Goal: Task Accomplishment & Management: Manage account settings

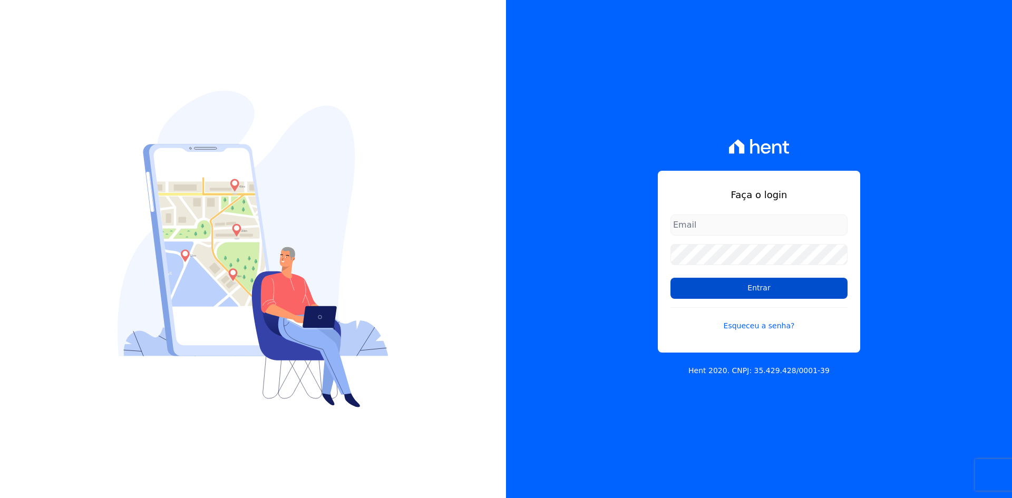
type input "contasareceber@deveck.com.br"
click at [763, 290] on input "Entrar" at bounding box center [758, 288] width 177 height 21
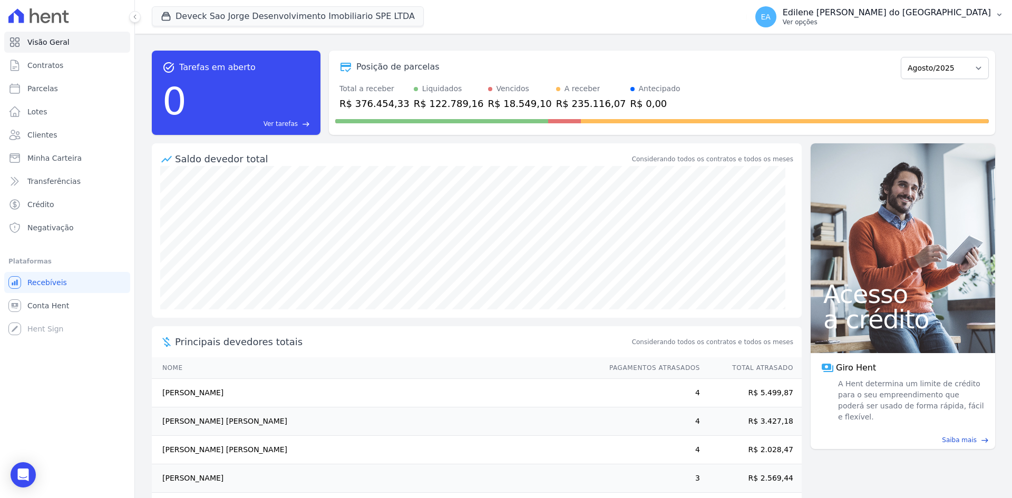
click at [837, 22] on p "Ver opções" at bounding box center [886, 22] width 208 height 8
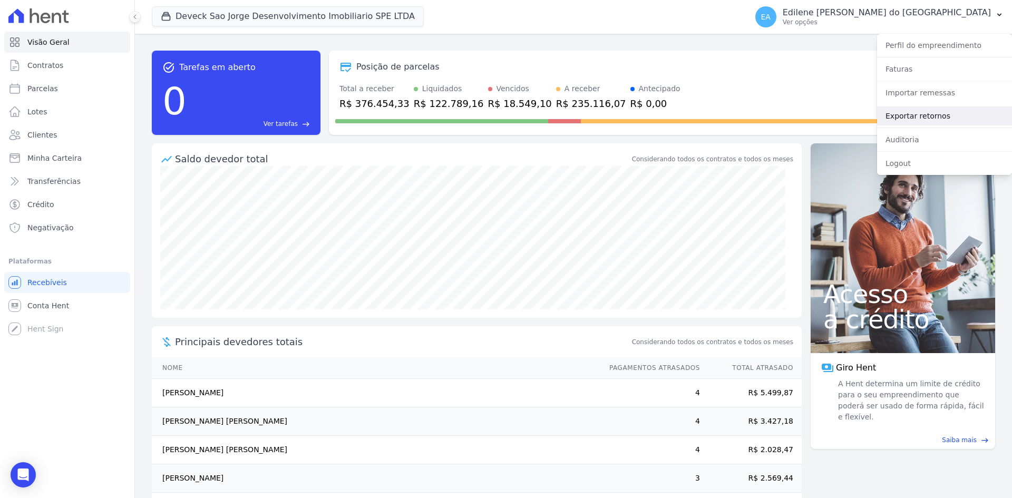
click at [901, 116] on link "Exportar retornos" at bounding box center [944, 115] width 135 height 19
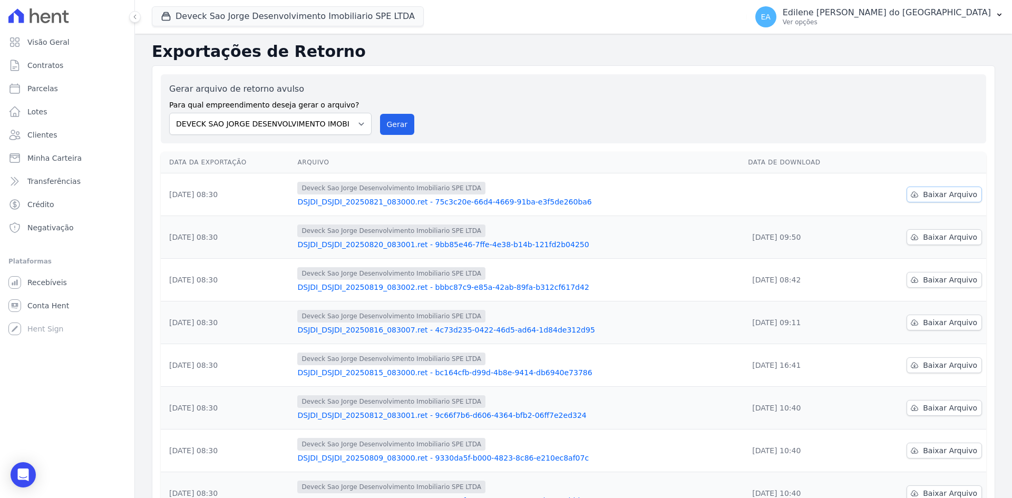
click at [949, 194] on span "Baixar Arquivo" at bounding box center [950, 194] width 54 height 11
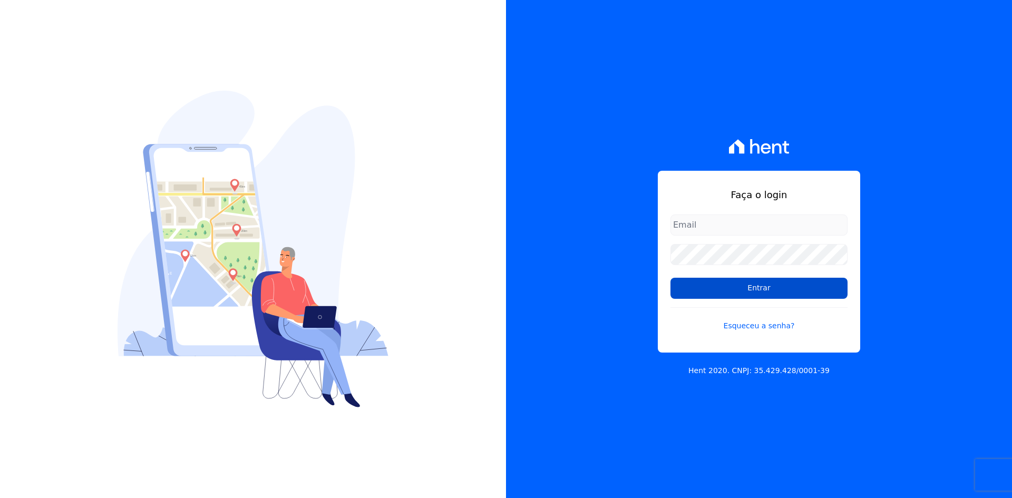
type input "contasareceber@deveck.com.br"
click at [770, 290] on input "Entrar" at bounding box center [758, 288] width 177 height 21
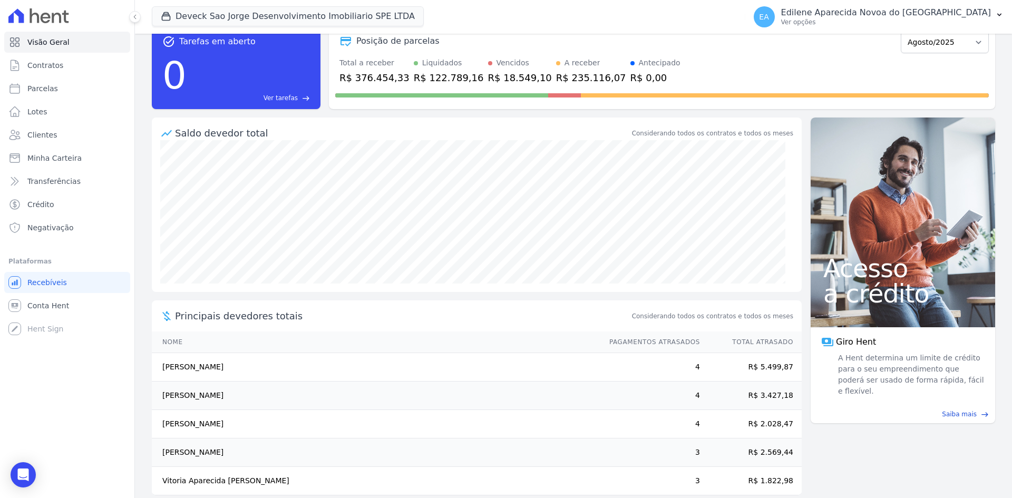
scroll to position [40, 0]
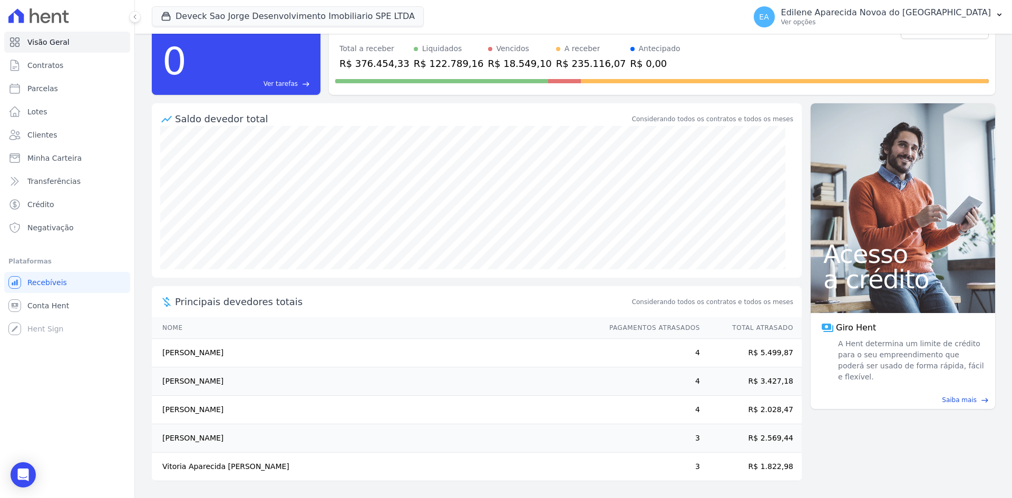
click at [488, 63] on div "R$ 18.549,10" at bounding box center [520, 63] width 64 height 14
click at [46, 284] on span "Recebíveis" at bounding box center [47, 282] width 40 height 11
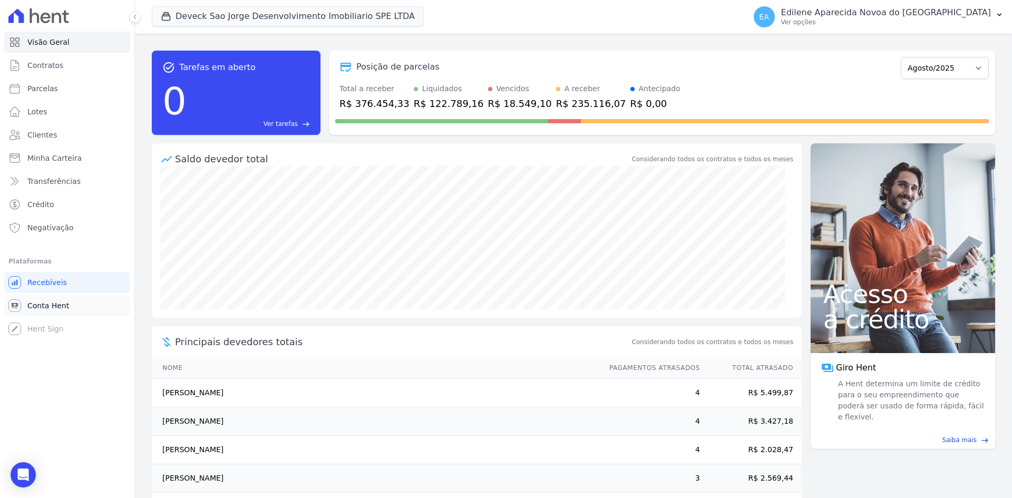
click at [35, 309] on span "Conta Hent" at bounding box center [48, 305] width 42 height 11
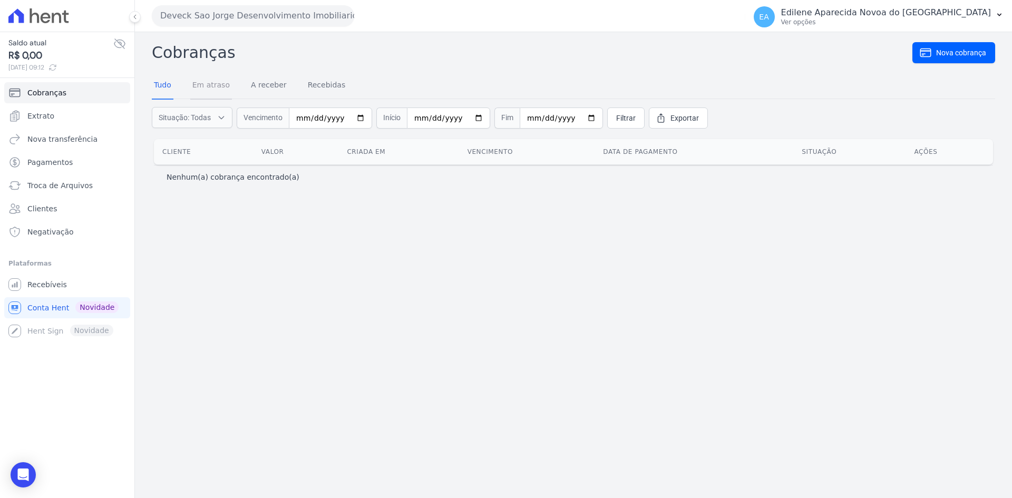
click at [209, 87] on link "Em atraso" at bounding box center [211, 85] width 42 height 27
click at [329, 119] on input "date" at bounding box center [363, 117] width 83 height 21
click at [382, 116] on input "date" at bounding box center [363, 117] width 83 height 21
type input "[DATE]"
click at [458, 120] on input "date" at bounding box center [476, 117] width 83 height 21
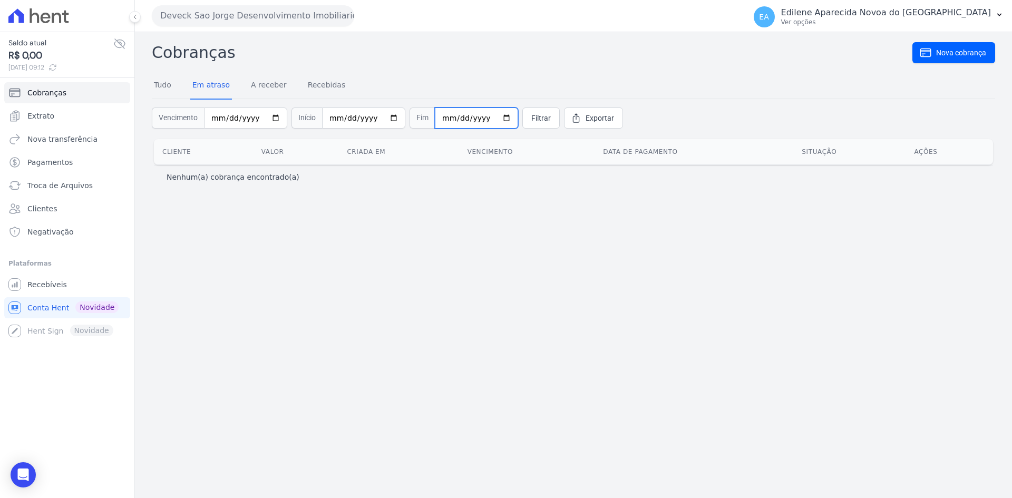
click at [494, 119] on input "date" at bounding box center [476, 117] width 83 height 21
type input "[DATE]"
click at [531, 118] on span "Filtrar" at bounding box center [540, 118] width 19 height 11
click at [212, 116] on input "date" at bounding box center [245, 117] width 83 height 21
click at [267, 121] on input "date" at bounding box center [245, 117] width 83 height 21
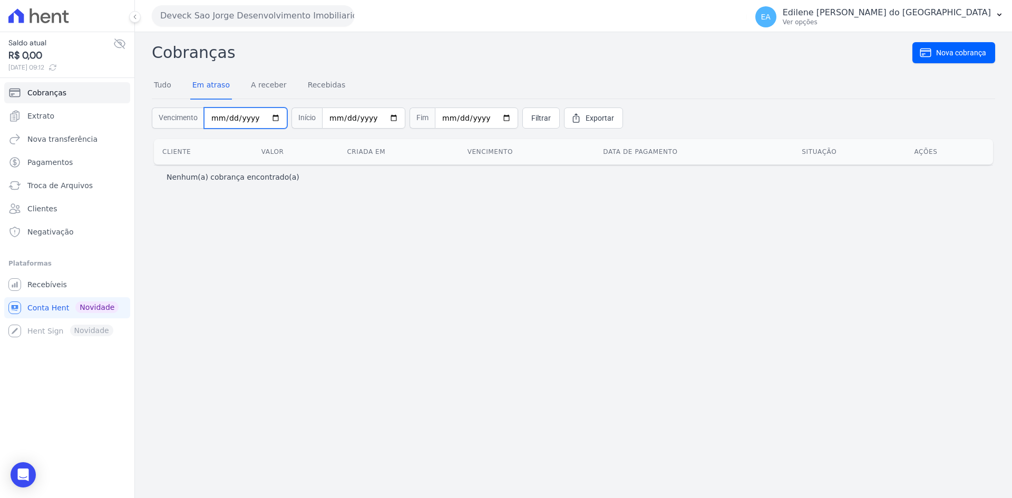
type input "2025-01-01"
click at [531, 118] on span "Filtrar" at bounding box center [540, 118] width 19 height 11
click at [269, 117] on input "2025-01-01" at bounding box center [245, 117] width 83 height 21
type input "2025-05-10"
click at [522, 112] on link "Filtrar" at bounding box center [540, 117] width 37 height 21
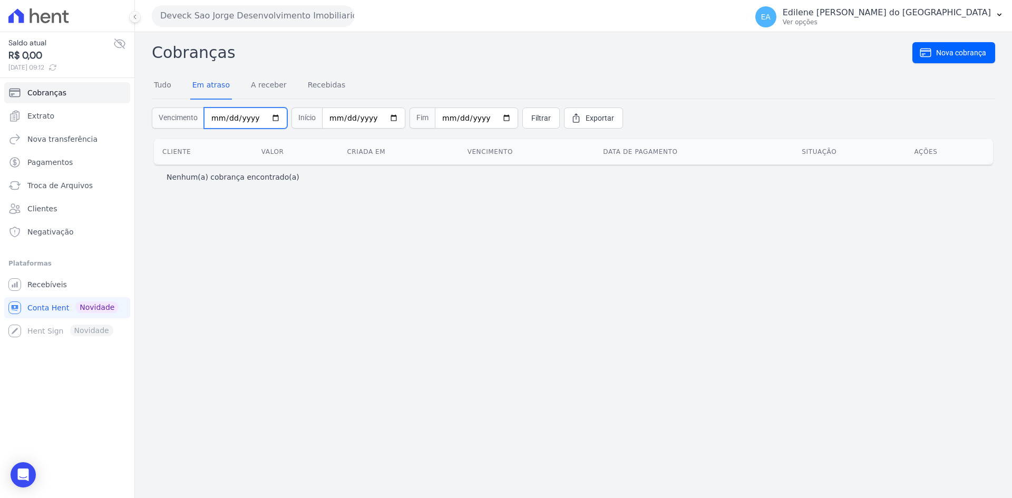
click at [269, 115] on input "[DATE]" at bounding box center [245, 117] width 83 height 21
type input "[DATE]"
click at [531, 118] on span "Filtrar" at bounding box center [540, 118] width 19 height 11
click at [254, 119] on input "2025-05-20" at bounding box center [245, 117] width 83 height 21
click at [227, 120] on input "date" at bounding box center [245, 117] width 83 height 21
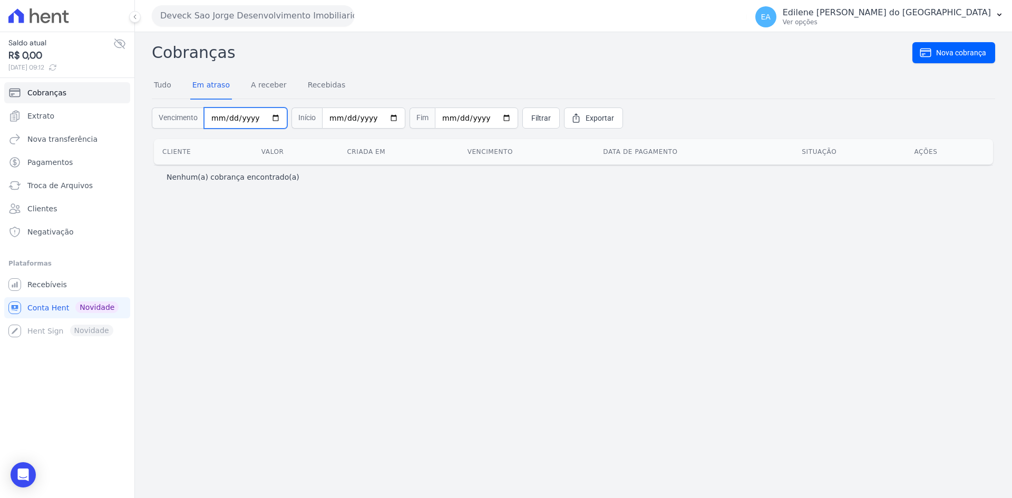
click at [246, 119] on input "date" at bounding box center [245, 117] width 83 height 21
click at [531, 116] on span "Filtrar" at bounding box center [540, 118] width 19 height 11
click at [329, 119] on input "[DATE]" at bounding box center [363, 117] width 83 height 21
click at [340, 117] on input "date" at bounding box center [363, 117] width 83 height 21
click at [361, 117] on input "date" at bounding box center [363, 117] width 83 height 21
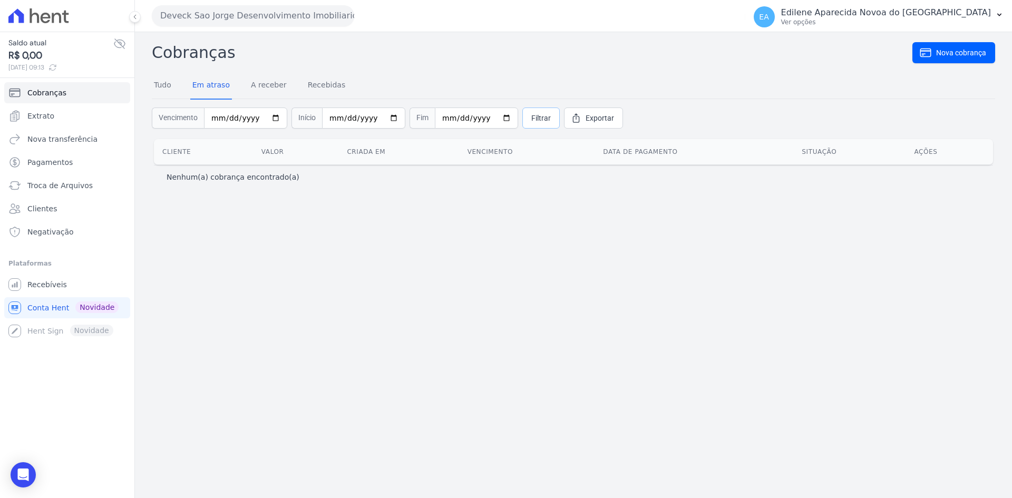
click at [531, 117] on span "Filtrar" at bounding box center [540, 118] width 19 height 11
click at [315, 87] on link "Recebidas" at bounding box center [327, 85] width 42 height 27
click at [168, 83] on link "Tudo" at bounding box center [163, 85] width 22 height 27
click at [53, 287] on span "Recebíveis" at bounding box center [47, 284] width 40 height 11
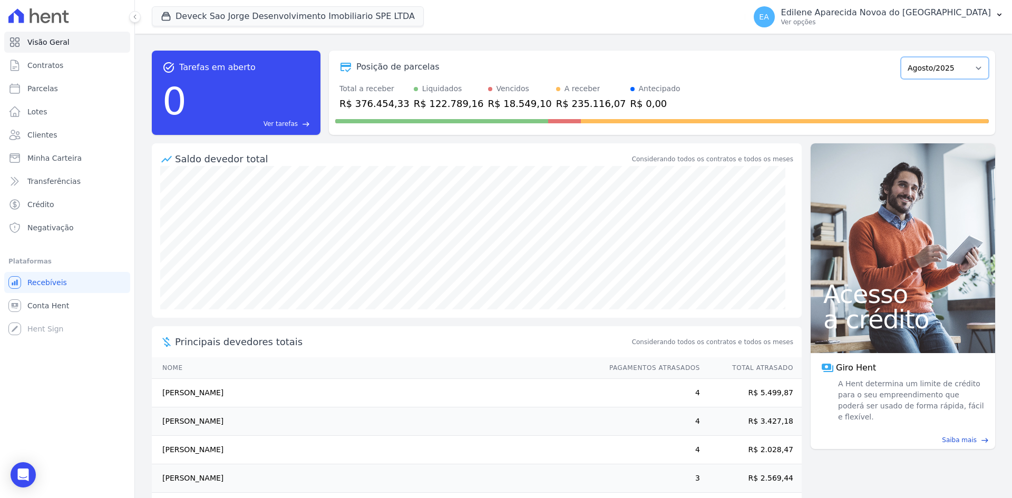
click at [974, 67] on select "Outubro/2024 Novembro/2024 Dezembro/2024 Janeiro/2025 Fevereiro/2025 Março/2025…" at bounding box center [944, 68] width 88 height 22
select select "07/2025"
click at [900, 57] on select "Outubro/2024 Novembro/2024 Dezembro/2024 Janeiro/2025 Fevereiro/2025 Março/2025…" at bounding box center [944, 68] width 88 height 22
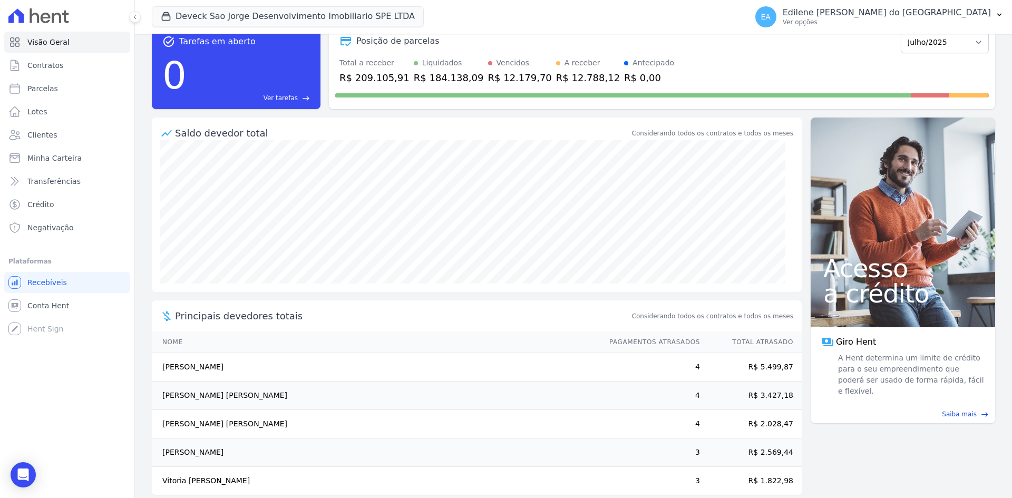
scroll to position [40, 0]
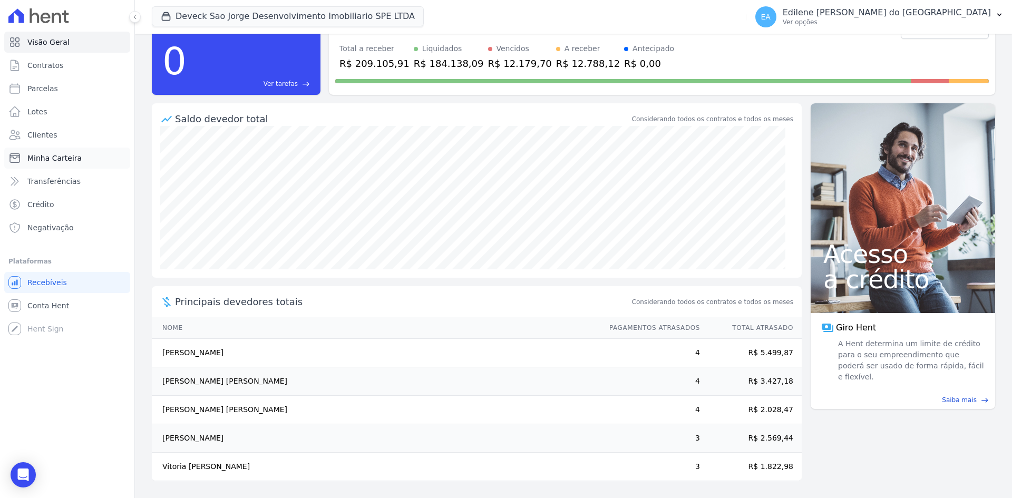
click at [64, 155] on span "Minha Carteira" at bounding box center [54, 158] width 54 height 11
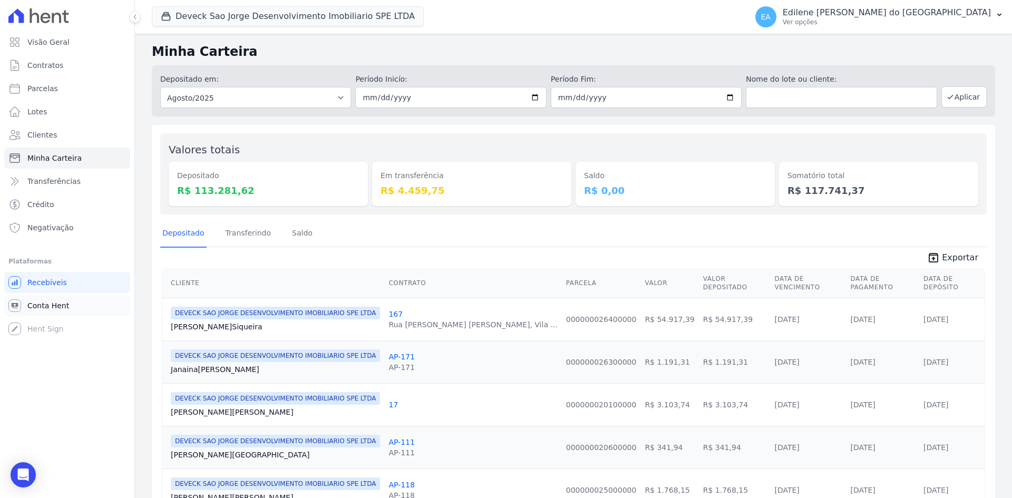
click at [50, 308] on span "Conta Hent" at bounding box center [48, 305] width 42 height 11
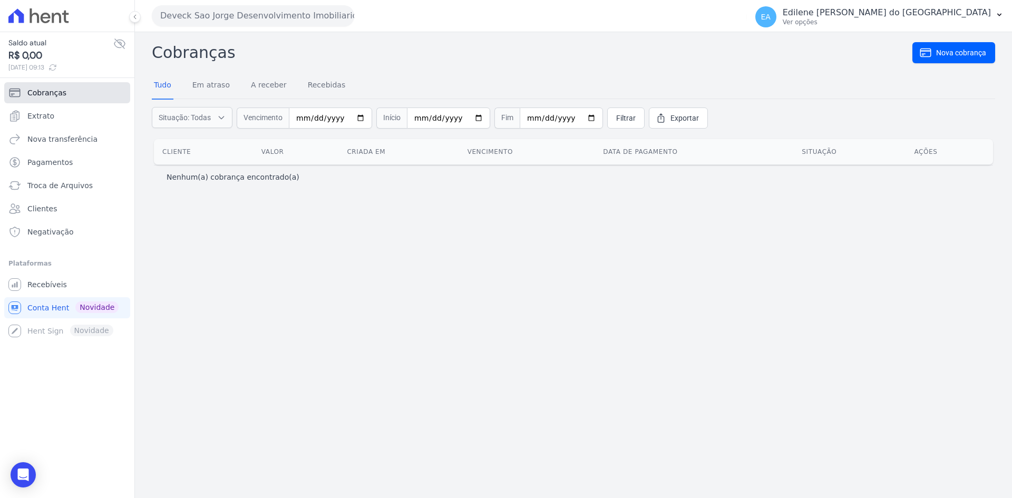
click at [48, 94] on span "Cobranças" at bounding box center [46, 92] width 39 height 11
click at [62, 235] on span "Negativação" at bounding box center [50, 232] width 46 height 11
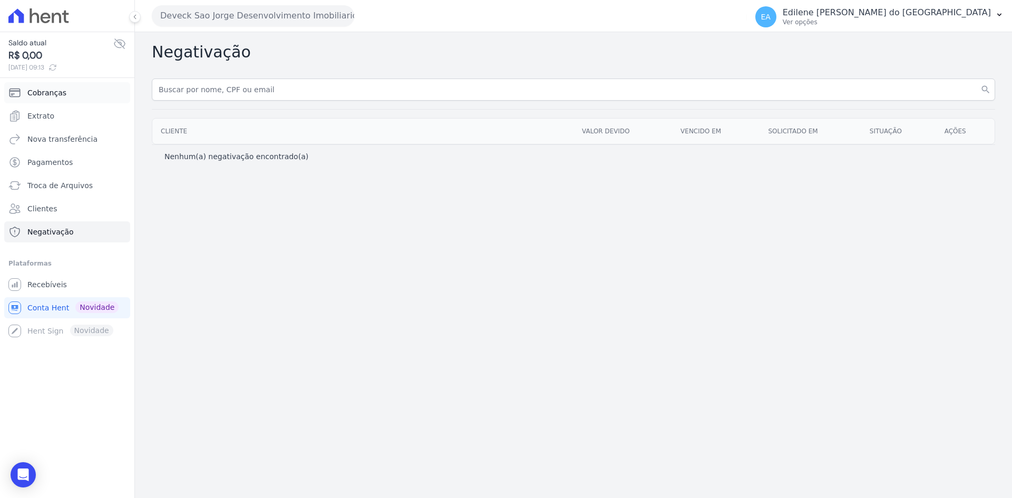
click at [49, 91] on span "Cobranças" at bounding box center [46, 92] width 39 height 11
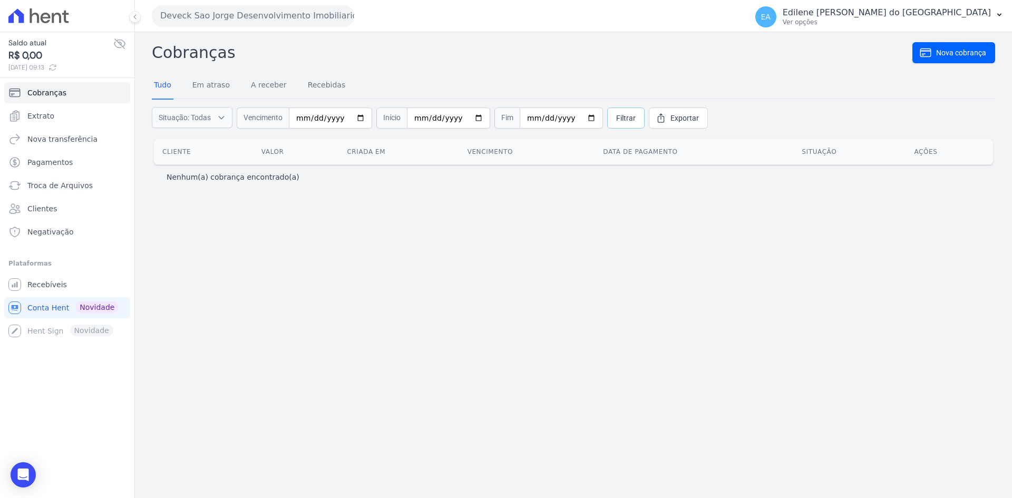
click at [616, 121] on span "Filtrar" at bounding box center [625, 118] width 19 height 11
click at [203, 84] on link "Em atraso" at bounding box center [211, 85] width 42 height 27
click at [154, 80] on link "Tudo" at bounding box center [163, 85] width 22 height 27
click at [349, 117] on icon "button" at bounding box center [346, 117] width 5 height 3
click at [183, 154] on label "A receber" at bounding box center [184, 157] width 31 height 8
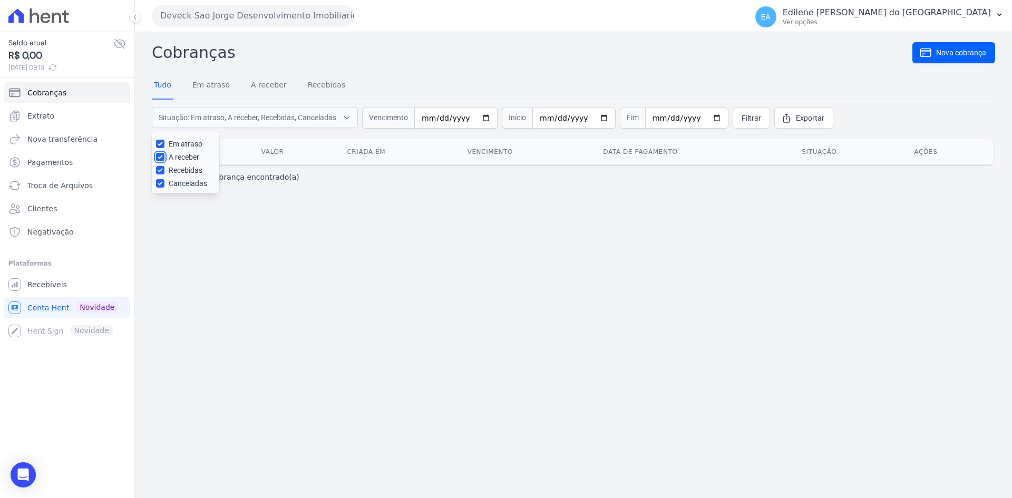
click at [164, 154] on input "A receber" at bounding box center [160, 157] width 8 height 8
checkbox input "false"
click at [183, 169] on label "Recebidas" at bounding box center [186, 170] width 34 height 8
click at [164, 169] on input "Recebidas" at bounding box center [160, 170] width 8 height 8
checkbox input "false"
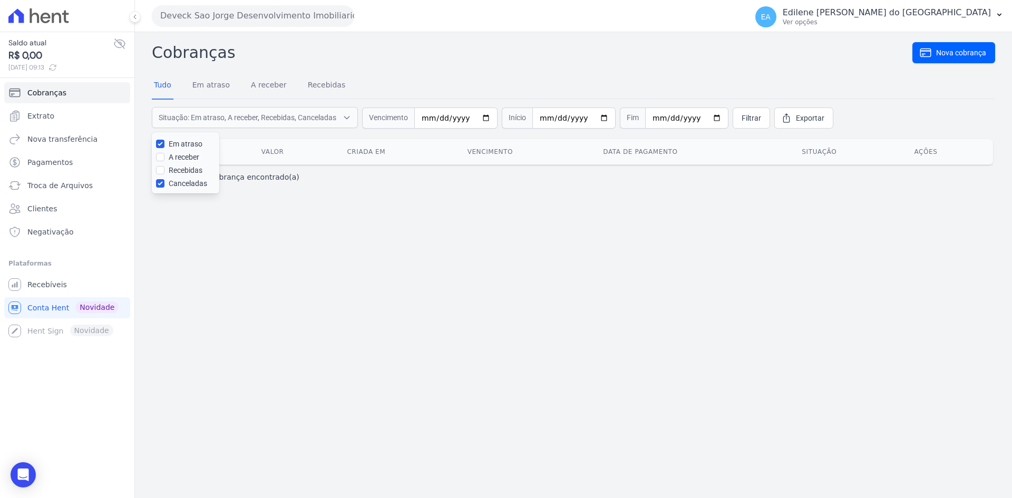
click at [186, 188] on label "Canceladas" at bounding box center [188, 183] width 38 height 8
click at [164, 188] on input "Canceladas" at bounding box center [160, 183] width 8 height 8
checkbox input "false"
click at [741, 120] on span "Filtrar" at bounding box center [750, 118] width 19 height 11
click at [338, 118] on input "date" at bounding box center [343, 117] width 83 height 21
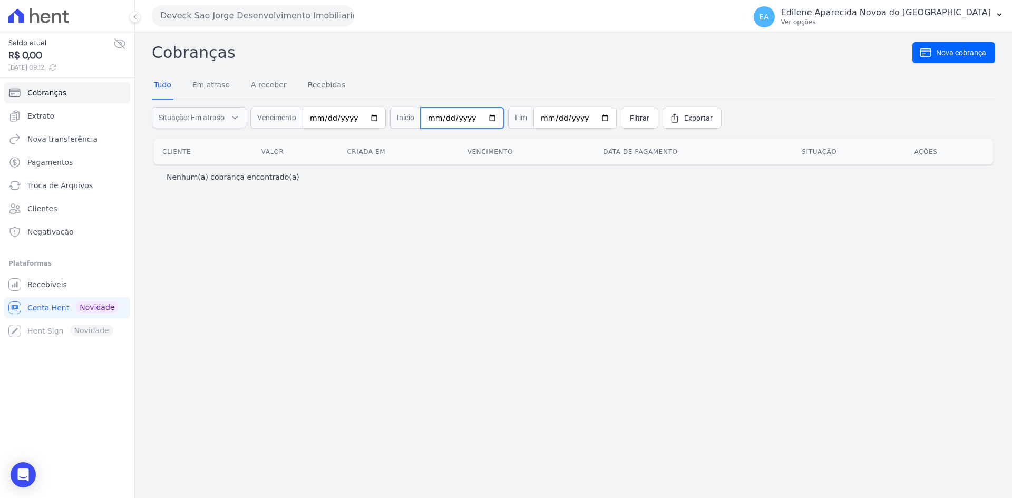
click at [422, 119] on input "date" at bounding box center [461, 117] width 83 height 21
type input "[DATE]"
click at [533, 117] on input "date" at bounding box center [574, 117] width 83 height 21
type input "[DATE]"
click at [631, 115] on span "Filtrar" at bounding box center [639, 118] width 19 height 11
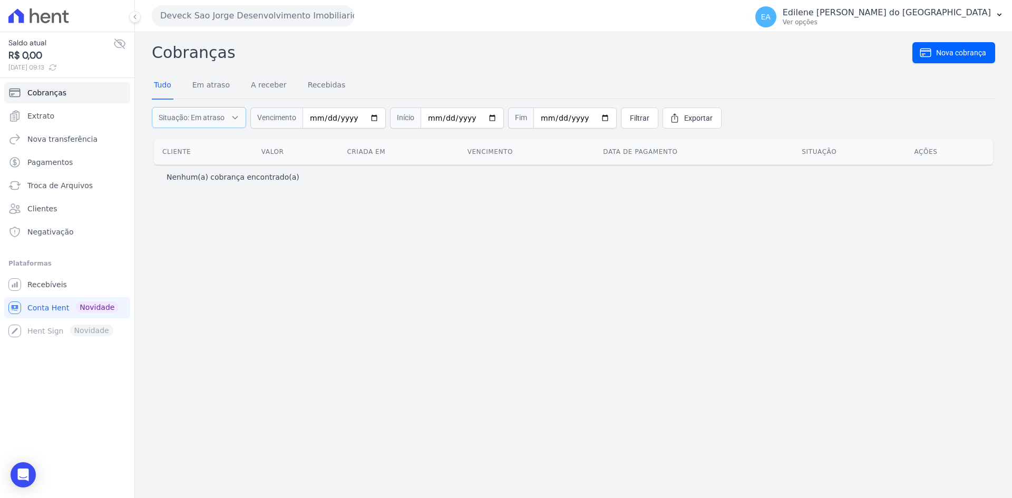
click at [231, 116] on icon "button" at bounding box center [235, 117] width 8 height 11
click at [457, 118] on input "[DATE]" at bounding box center [461, 117] width 83 height 21
click at [439, 119] on input "date" at bounding box center [461, 117] width 83 height 21
click at [425, 119] on input "date" at bounding box center [461, 117] width 83 height 21
click at [535, 118] on input "[DATE]" at bounding box center [574, 117] width 83 height 21
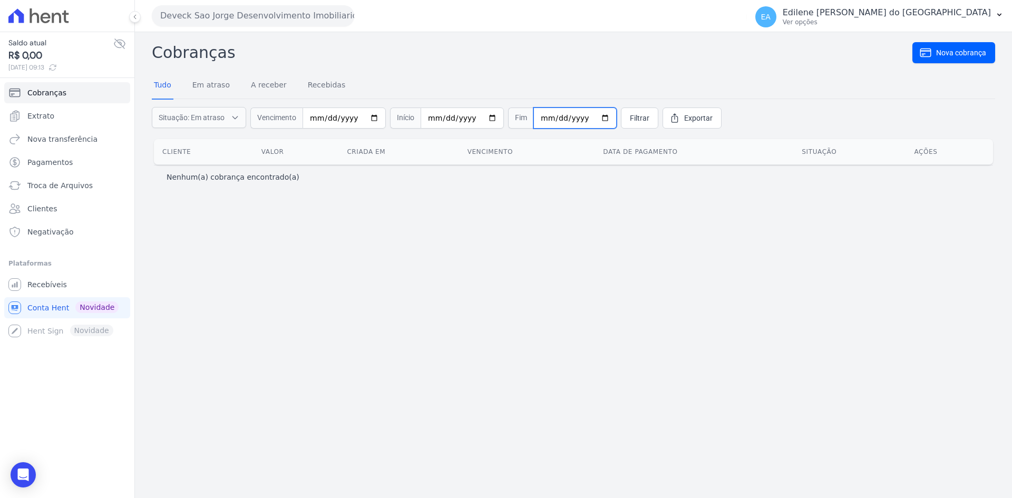
click at [544, 119] on input "date" at bounding box center [574, 117] width 83 height 21
click at [566, 119] on input "date" at bounding box center [574, 117] width 83 height 21
click at [313, 117] on input "date" at bounding box center [343, 117] width 83 height 21
type input "[DATE]"
click at [630, 120] on span "Filtrar" at bounding box center [639, 118] width 19 height 11
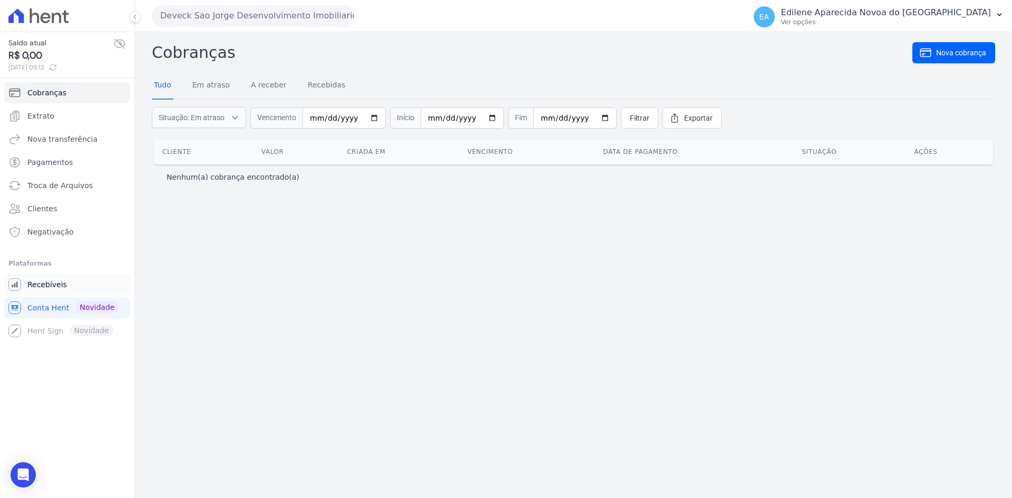
click at [54, 282] on span "Recebíveis" at bounding box center [47, 284] width 40 height 11
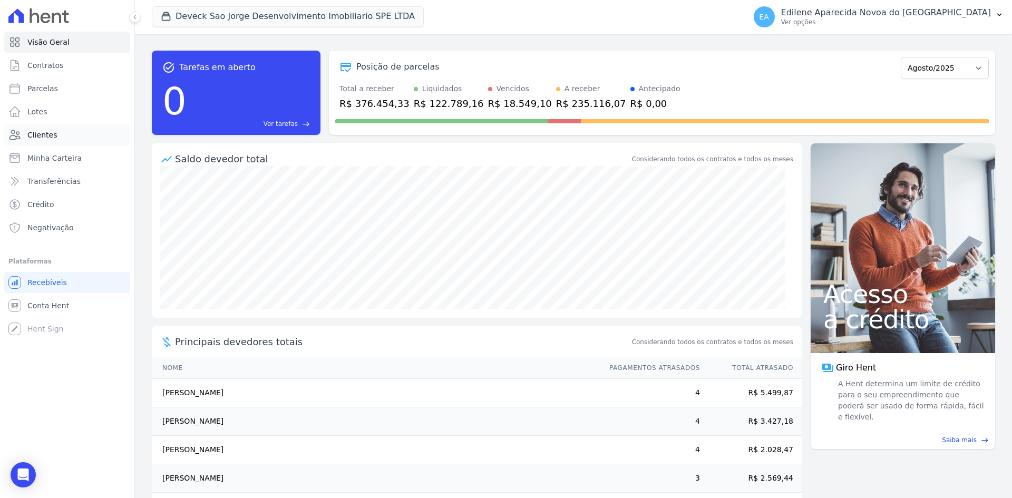
click at [55, 135] on link "Clientes" at bounding box center [67, 134] width 126 height 21
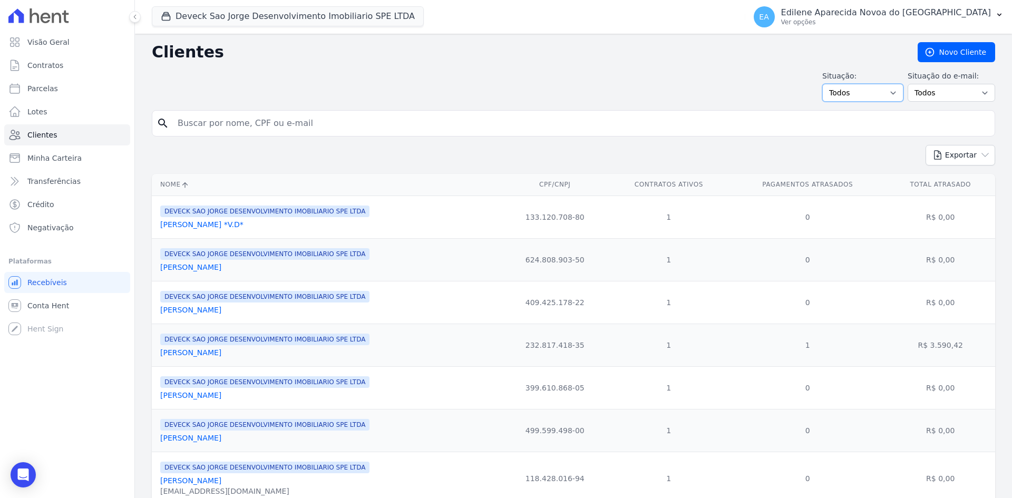
click at [890, 92] on select "Todos Adimplentes Inadimplentes" at bounding box center [862, 93] width 81 height 18
select select "overdue"
click at [826, 84] on select "Todos Adimplentes Inadimplentes" at bounding box center [862, 93] width 81 height 18
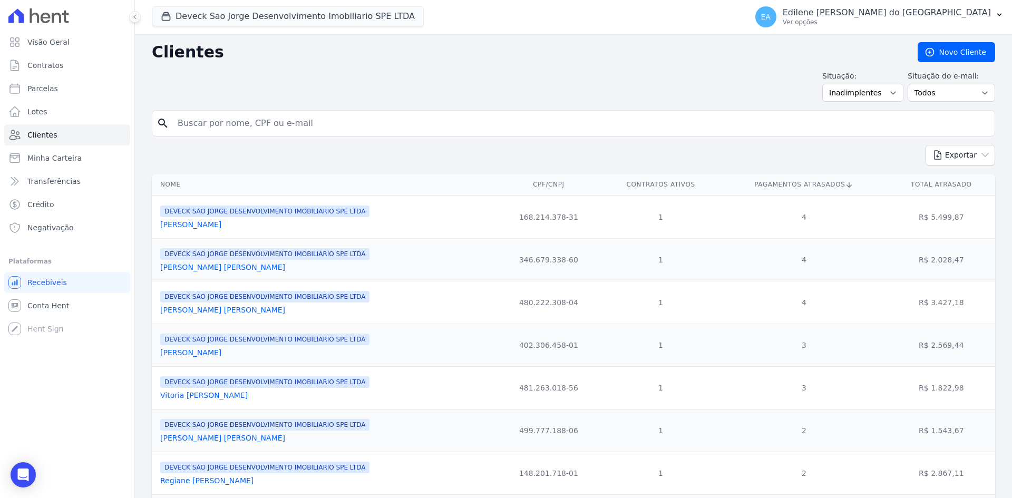
click at [219, 225] on link "[PERSON_NAME]" at bounding box center [190, 224] width 61 height 8
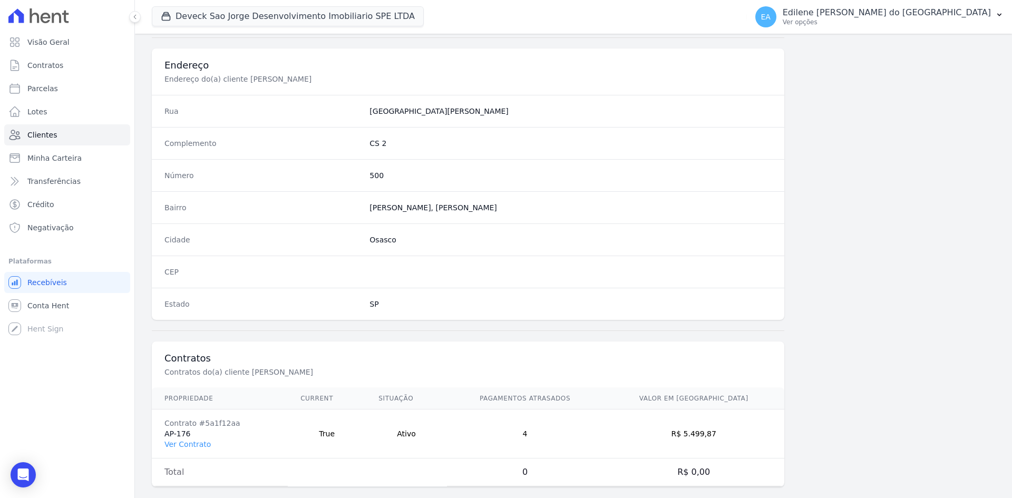
scroll to position [488, 0]
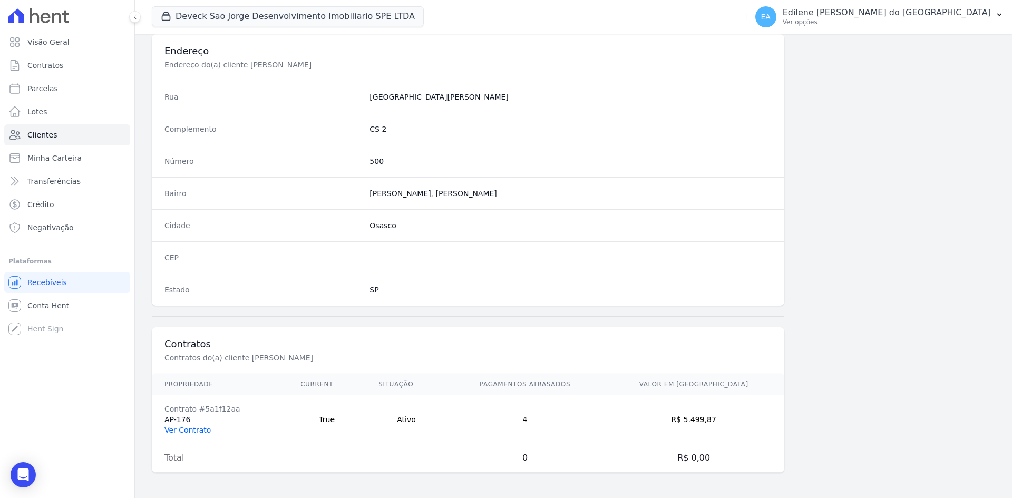
click at [202, 430] on link "Ver Contrato" at bounding box center [187, 430] width 46 height 8
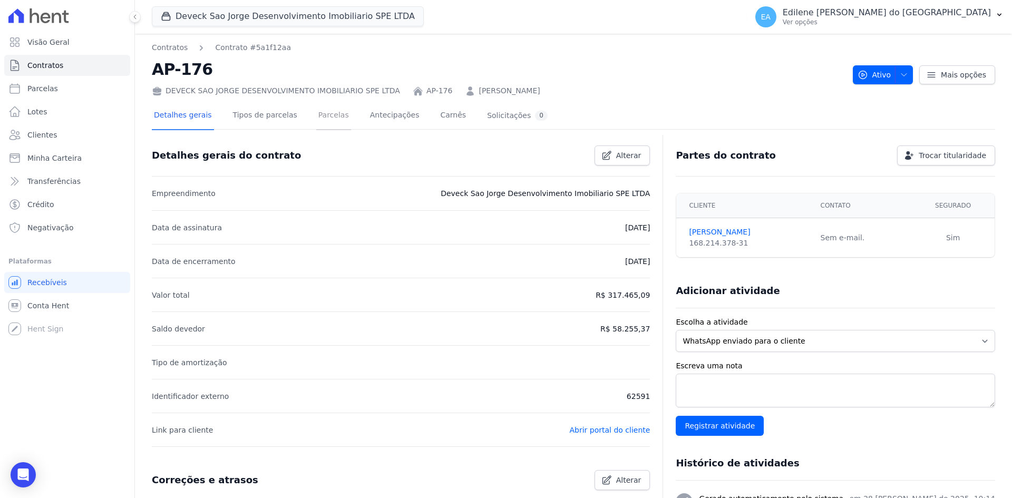
click at [320, 115] on link "Parcelas" at bounding box center [333, 116] width 35 height 28
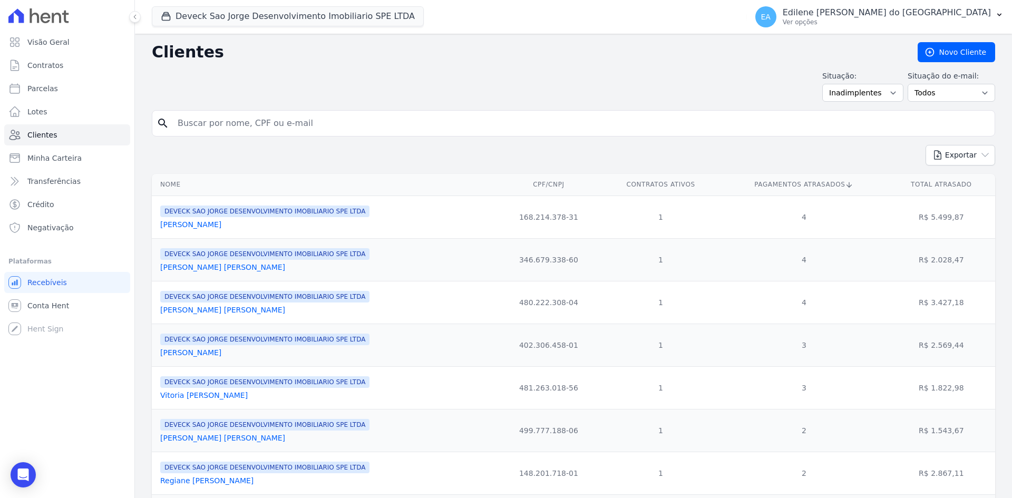
click at [234, 268] on link "[PERSON_NAME] [PERSON_NAME]" at bounding box center [222, 267] width 125 height 8
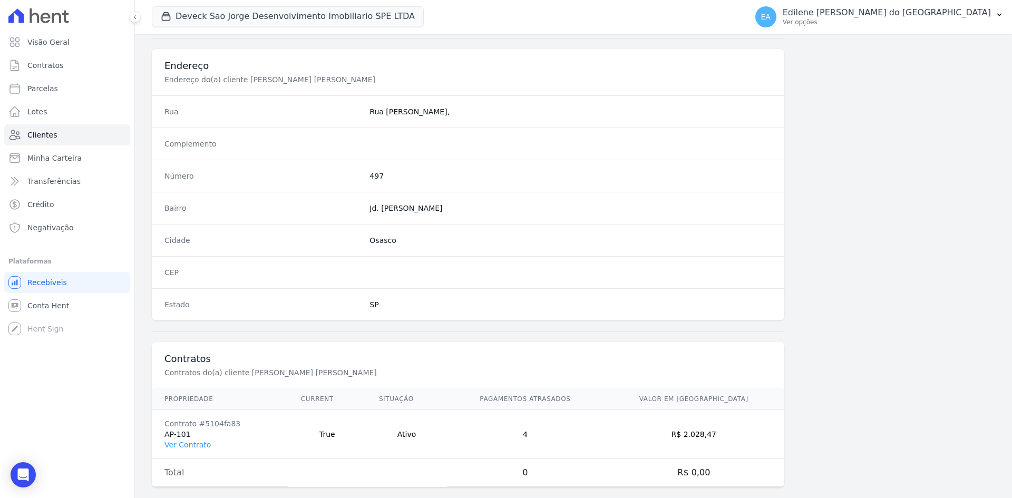
scroll to position [488, 0]
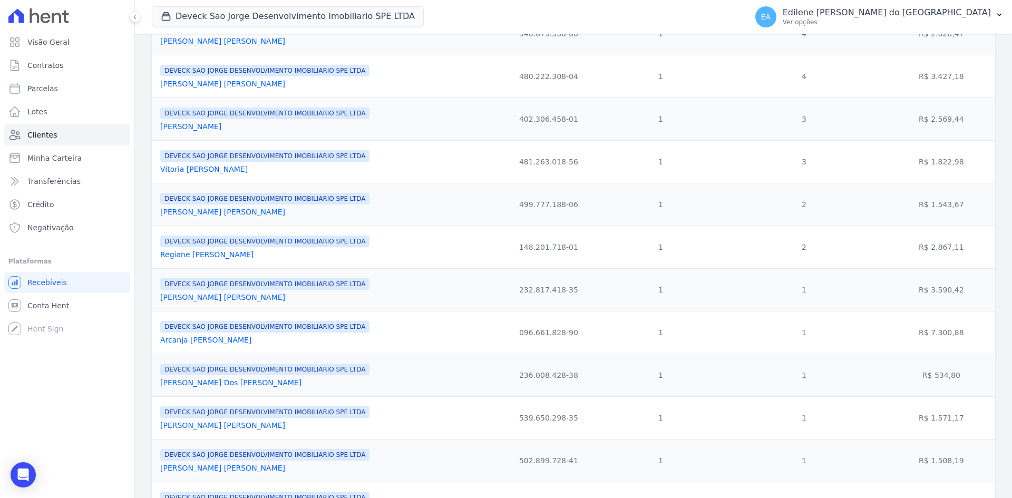
scroll to position [263, 0]
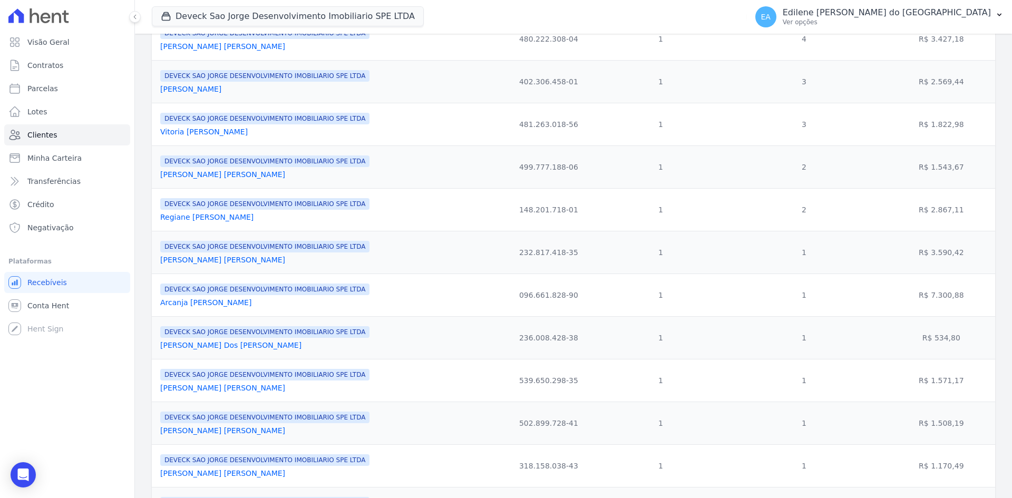
click at [229, 303] on link "Arcanja [PERSON_NAME]" at bounding box center [205, 302] width 91 height 8
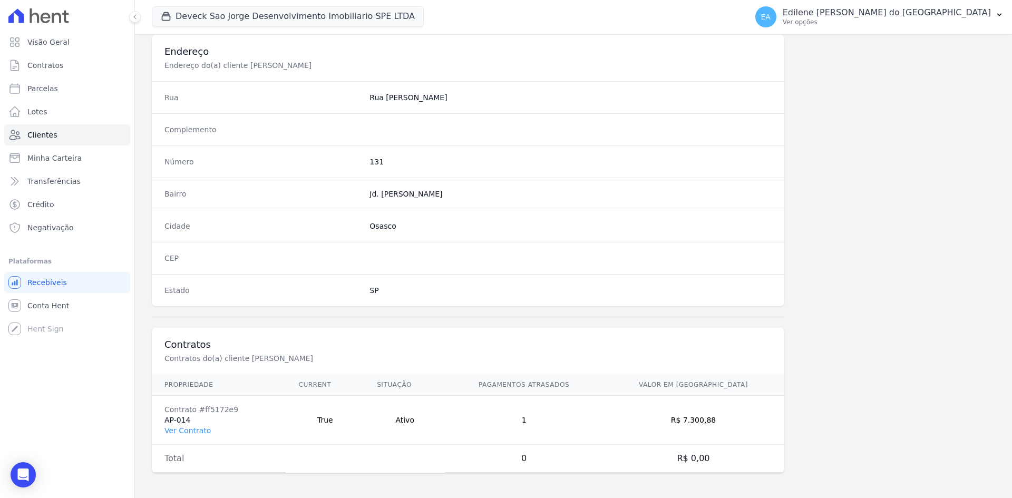
scroll to position [488, 0]
click at [194, 432] on link "Ver Contrato" at bounding box center [187, 430] width 46 height 8
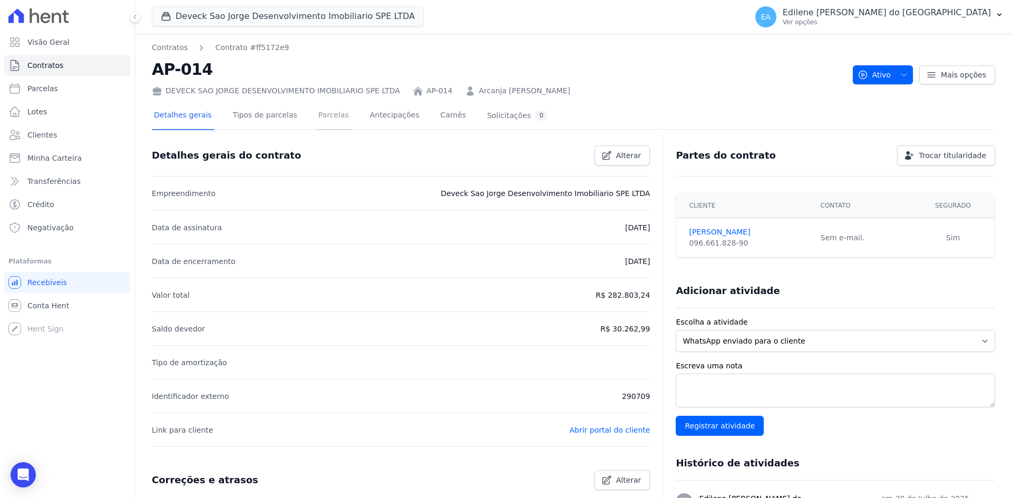
click at [316, 112] on link "Parcelas" at bounding box center [333, 116] width 35 height 28
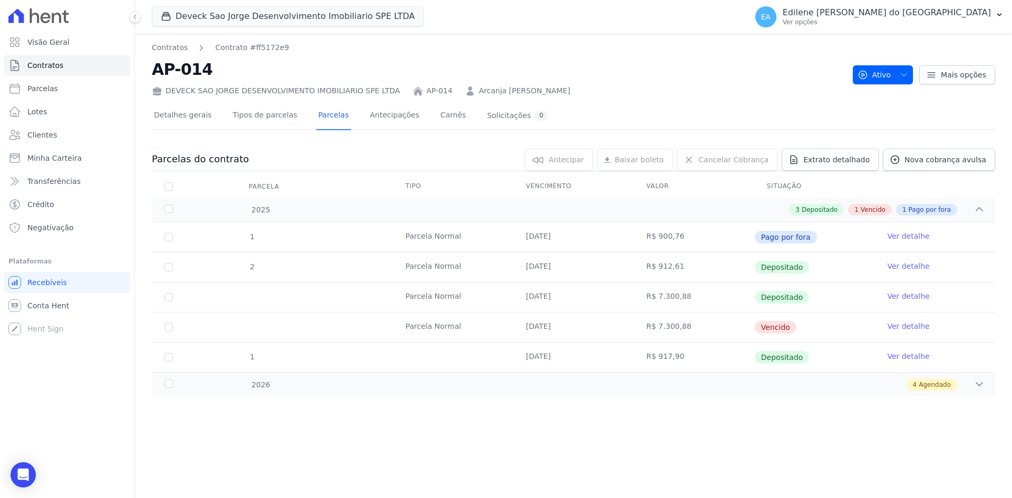
click at [922, 326] on link "Ver detalhe" at bounding box center [908, 326] width 42 height 11
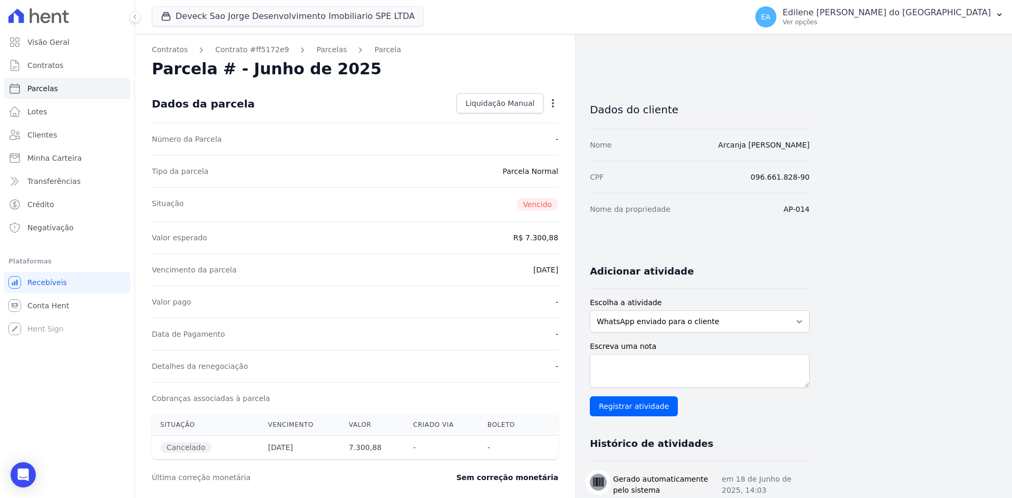
click at [551, 105] on icon "button" at bounding box center [552, 103] width 11 height 11
click at [513, 106] on span "Liquidação Manual" at bounding box center [499, 103] width 69 height 11
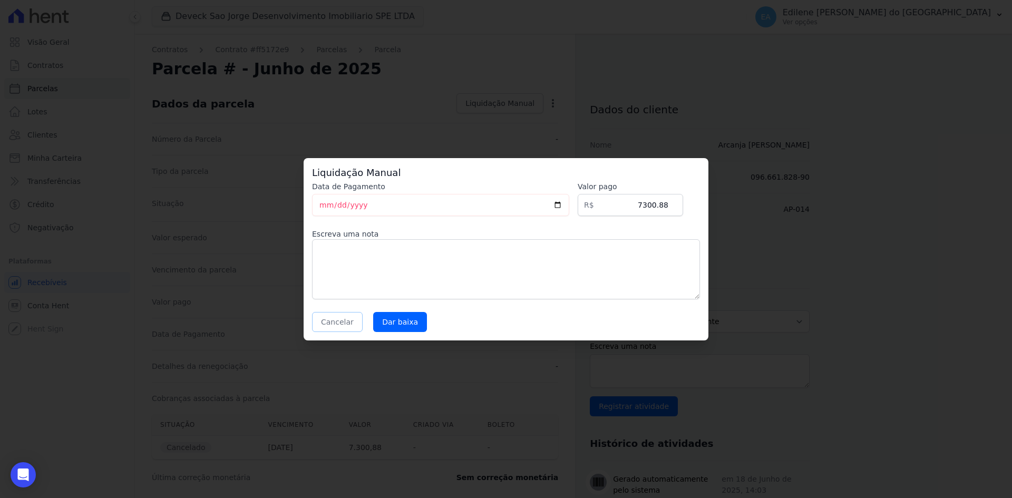
click at [336, 323] on button "Cancelar" at bounding box center [337, 322] width 51 height 20
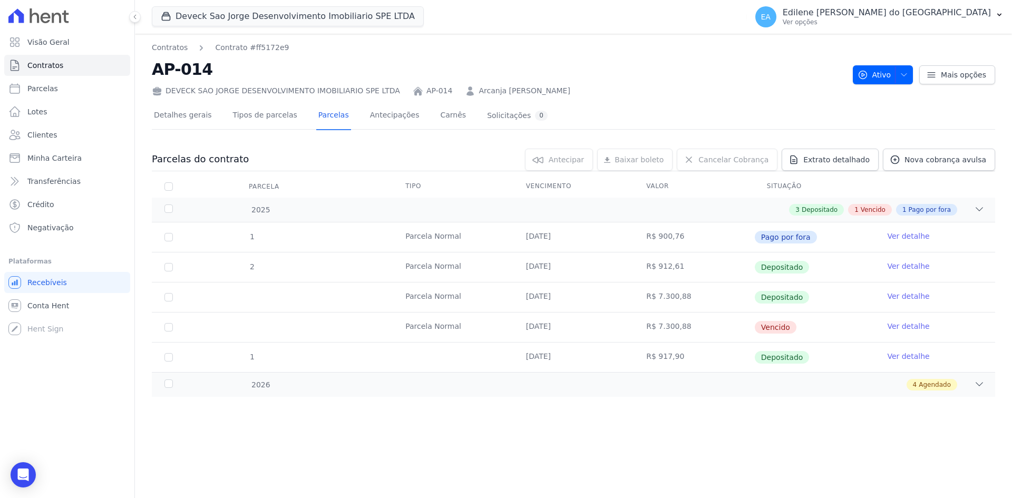
click at [912, 326] on link "Ver detalhe" at bounding box center [908, 326] width 42 height 11
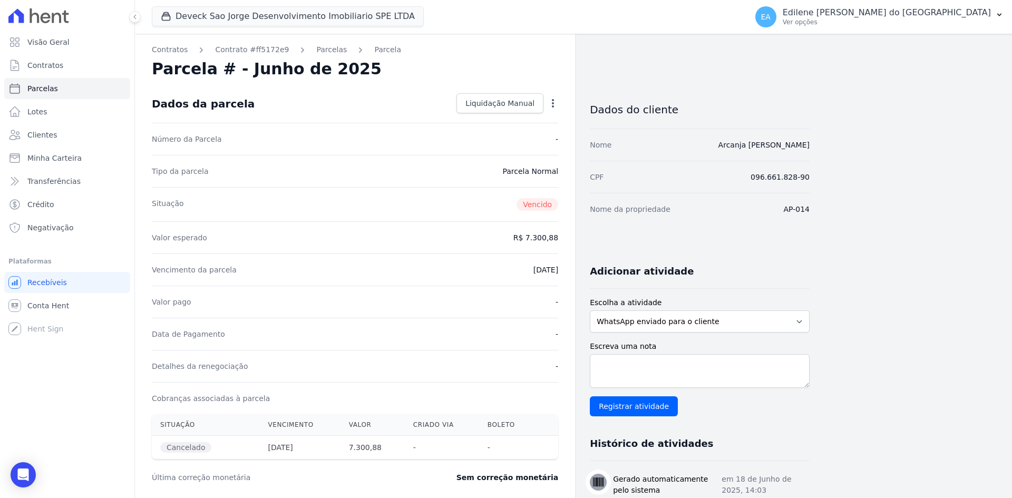
click at [531, 203] on span "Vencido" at bounding box center [537, 204] width 42 height 13
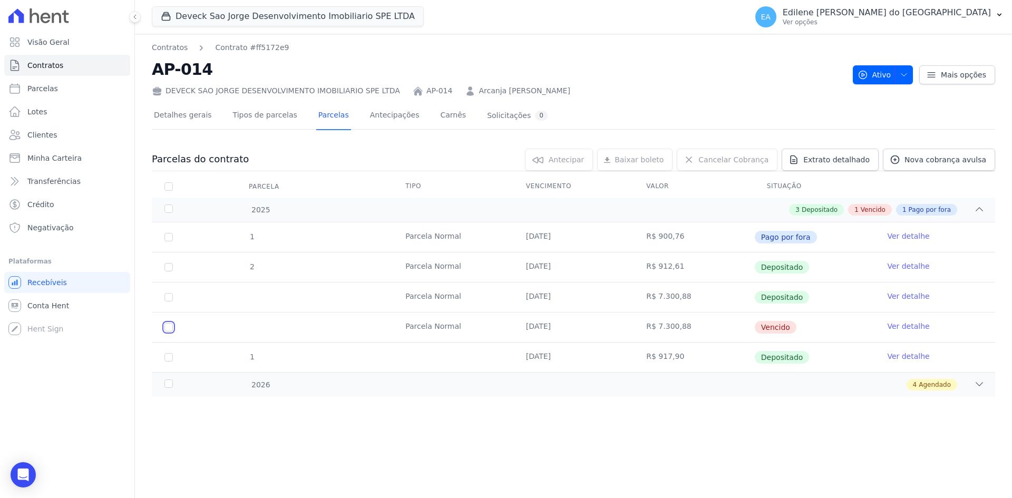
click at [164, 327] on input "checkbox" at bounding box center [168, 327] width 8 height 8
checkbox input "true"
click at [737, 161] on span "Cancelar Cobrança" at bounding box center [733, 159] width 70 height 11
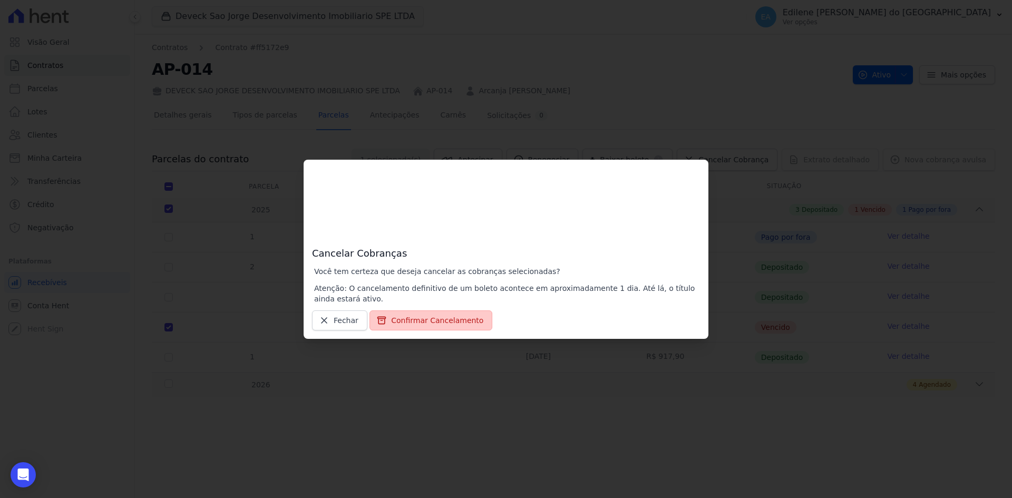
click at [420, 319] on button "Confirmar Cancelamento" at bounding box center [430, 320] width 123 height 20
